Goal: Information Seeking & Learning: Learn about a topic

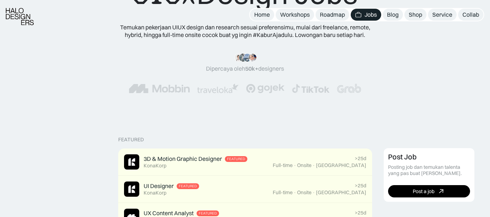
scroll to position [73, 0]
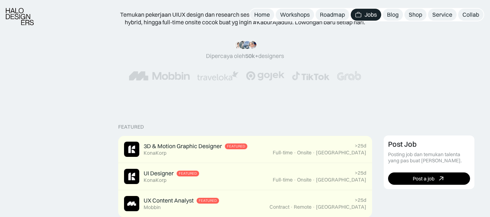
click at [171, 72] on img at bounding box center [159, 75] width 61 height 9
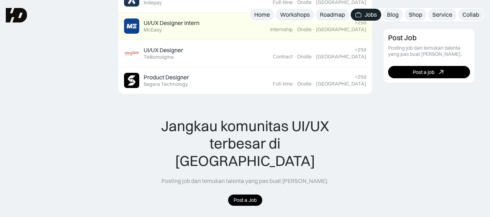
scroll to position [544, 0]
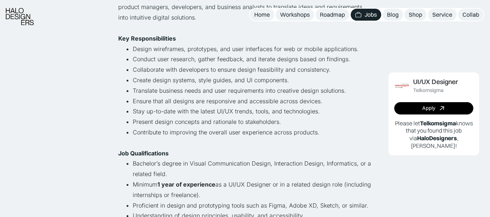
scroll to position [217, 0]
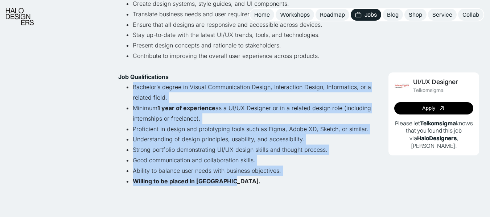
drag, startPoint x: 233, startPoint y: 182, endPoint x: 106, endPoint y: 87, distance: 158.4
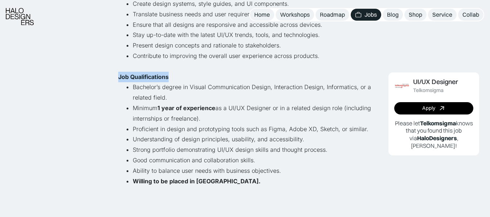
drag, startPoint x: 116, startPoint y: 77, endPoint x: 192, endPoint y: 79, distance: 75.4
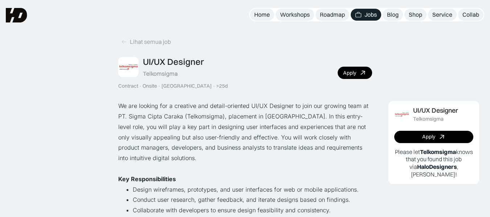
scroll to position [0, 0]
click at [155, 158] on p "We are looking for a creative and detail-oriented UI/UX Designer to join our gr…" at bounding box center [245, 132] width 254 height 63
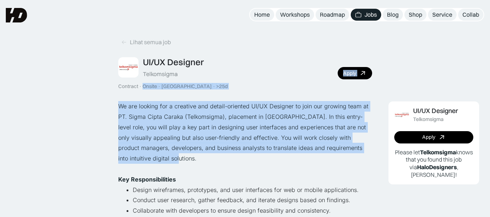
drag, startPoint x: 151, startPoint y: 161, endPoint x: 140, endPoint y: 101, distance: 60.8
click at [140, 99] on div "Lihat semua job UI/UX Designer Telkomsigma Contract · Onsite · [GEOGRAPHIC_DATA…" at bounding box center [245, 214] width 254 height 400
click at [140, 105] on p "We are looking for a creative and detail-oriented UI/UX Designer to join our gr…" at bounding box center [245, 132] width 254 height 63
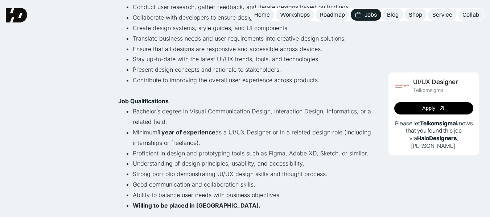
scroll to position [181, 0]
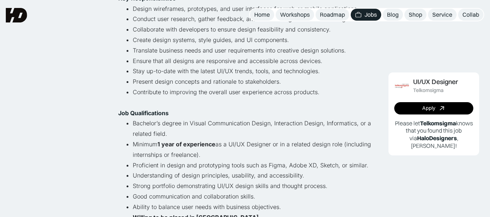
click at [178, 189] on li "Strong portfolio demonstrating UI/UX design skills and thought process." at bounding box center [252, 186] width 239 height 11
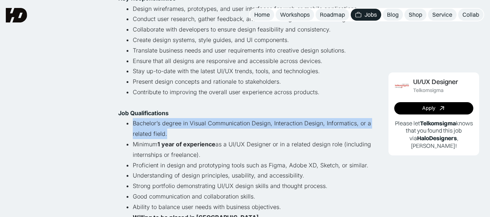
drag, startPoint x: 133, startPoint y: 122, endPoint x: 170, endPoint y: 137, distance: 39.8
click at [170, 137] on li "Bachelor’s degree in Visual Communication Design, Interaction Design, Informati…" at bounding box center [252, 128] width 239 height 21
drag, startPoint x: 132, startPoint y: 144, endPoint x: 232, endPoint y: 155, distance: 100.6
click at [232, 155] on li "Minimum 1 year of experience as a UI/UX Designer or in a related design role (i…" at bounding box center [252, 149] width 239 height 21
drag, startPoint x: 167, startPoint y: 135, endPoint x: 128, endPoint y: 121, distance: 42.0
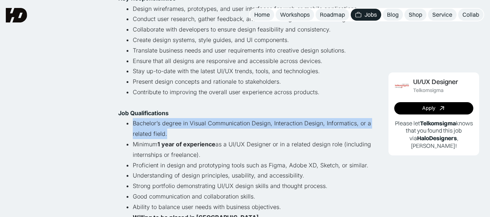
click at [133, 121] on li "Bachelor’s degree in Visual Communication Design, Interaction Design, Informati…" at bounding box center [252, 128] width 239 height 21
drag, startPoint x: 205, startPoint y: 154, endPoint x: 120, endPoint y: 144, distance: 85.4
click at [120, 144] on ul "Bachelor’s degree in Visual Communication Design, Interaction Design, Informati…" at bounding box center [245, 170] width 254 height 104
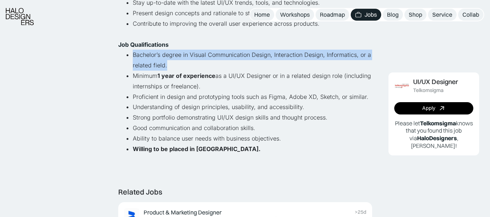
scroll to position [254, 0]
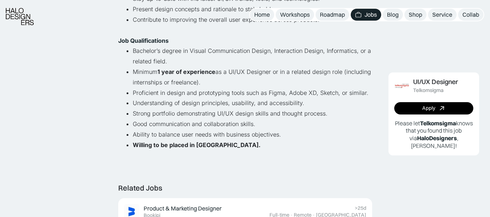
click at [230, 147] on strong "Willing to be placed in [GEOGRAPHIC_DATA]." at bounding box center [197, 144] width 128 height 7
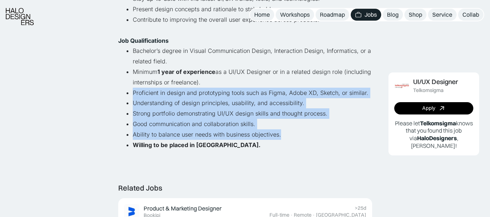
drag, startPoint x: 289, startPoint y: 135, endPoint x: 131, endPoint y: 93, distance: 163.1
click at [131, 93] on ul "Bachelor’s degree in Visual Communication Design, Interaction Design, Informati…" at bounding box center [245, 98] width 254 height 104
click at [287, 132] on li "Ability to balance user needs with business objectives." at bounding box center [252, 134] width 239 height 11
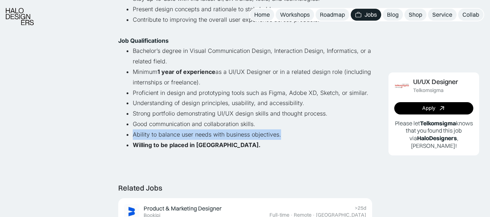
drag, startPoint x: 286, startPoint y: 135, endPoint x: 116, endPoint y: 137, distance: 170.0
click at [147, 134] on li "Ability to balance user needs with business objectives." at bounding box center [252, 134] width 239 height 11
drag, startPoint x: 132, startPoint y: 135, endPoint x: 323, endPoint y: 137, distance: 191.3
click at [323, 137] on ul "Bachelor’s degree in Visual Communication Design, Interaction Design, Informati…" at bounding box center [245, 98] width 254 height 104
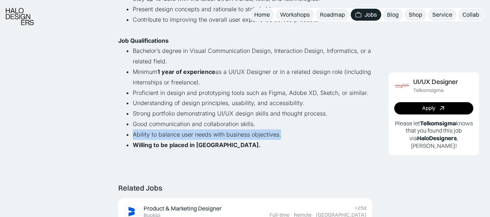
click at [323, 137] on li "Ability to balance user needs with business objectives." at bounding box center [252, 134] width 239 height 11
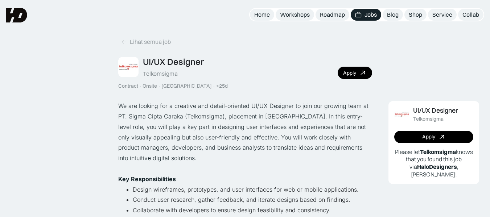
scroll to position [0, 0]
